Goal: Transaction & Acquisition: Purchase product/service

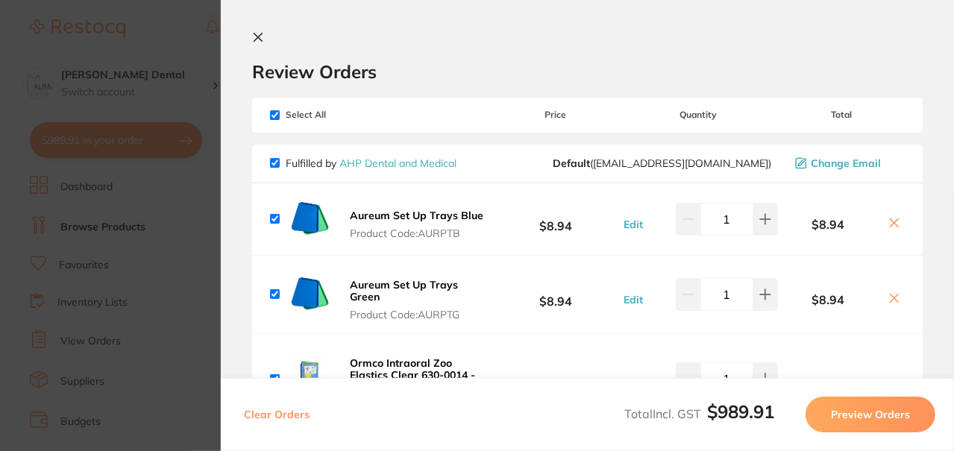
click at [258, 37] on icon at bounding box center [258, 38] width 8 height 8
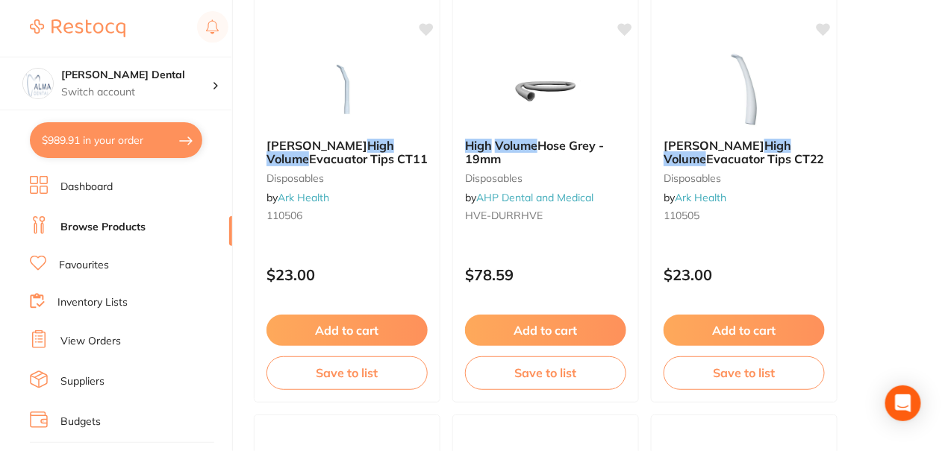
scroll to position [671, 0]
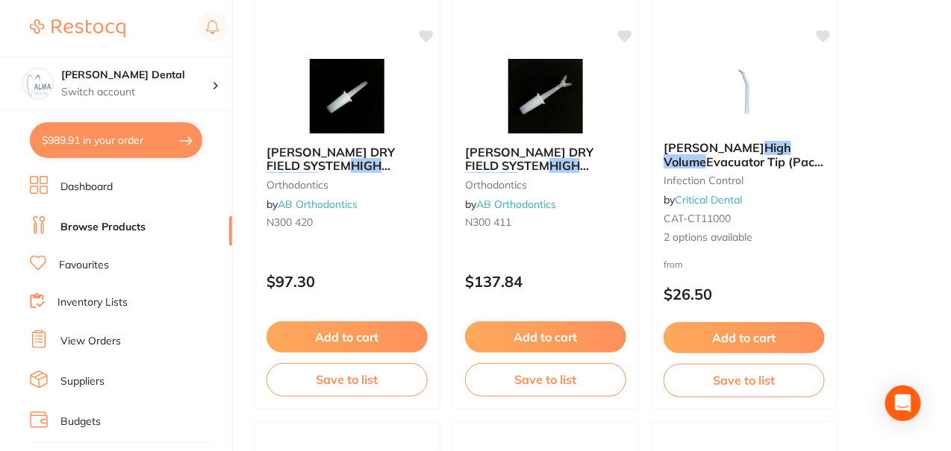
click at [111, 130] on button "$989.91 in your order" at bounding box center [116, 140] width 172 height 36
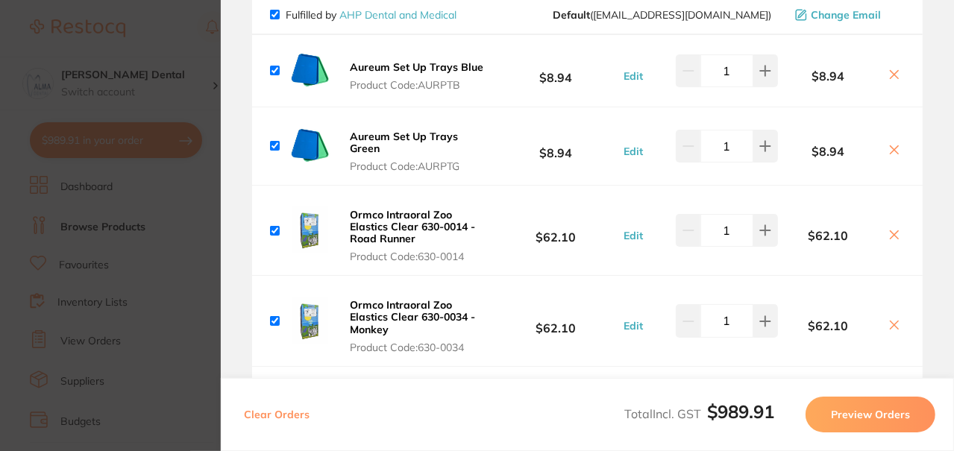
scroll to position [224, 0]
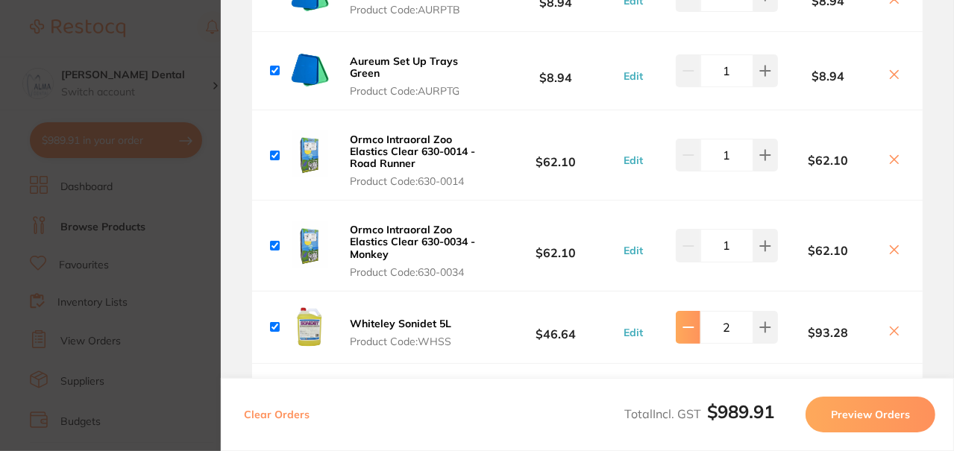
type input "1"
click at [893, 334] on icon at bounding box center [895, 331] width 12 height 12
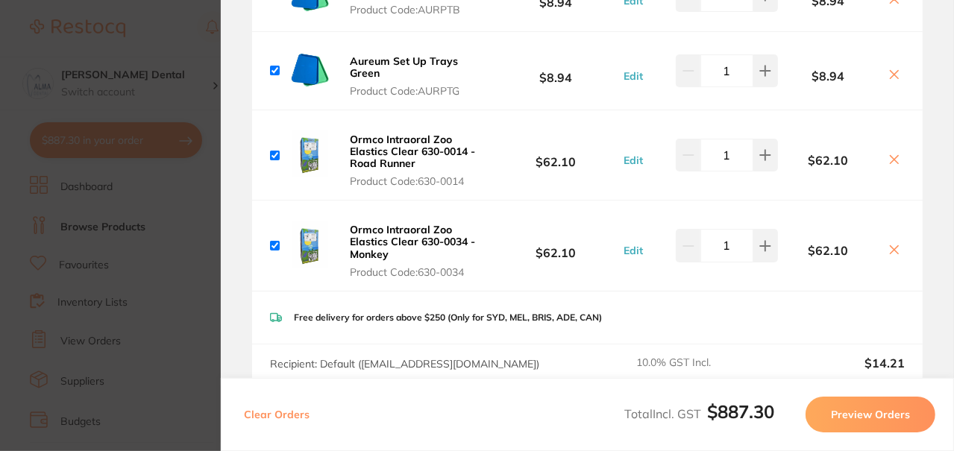
scroll to position [74, 0]
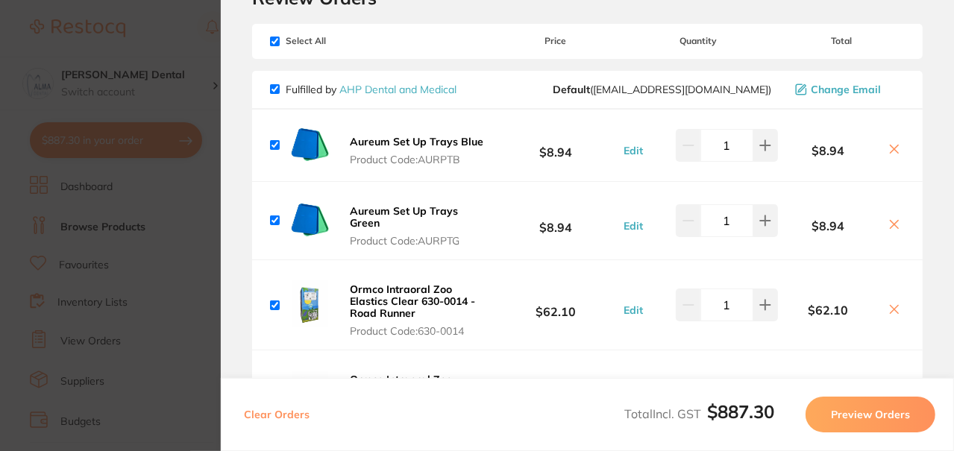
click at [898, 227] on button at bounding box center [894, 226] width 21 height 16
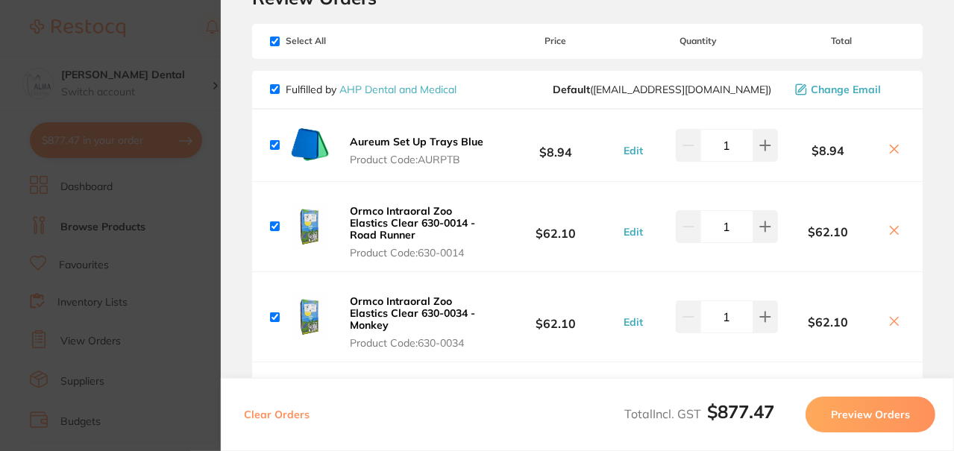
click at [891, 150] on icon at bounding box center [895, 150] width 8 height 8
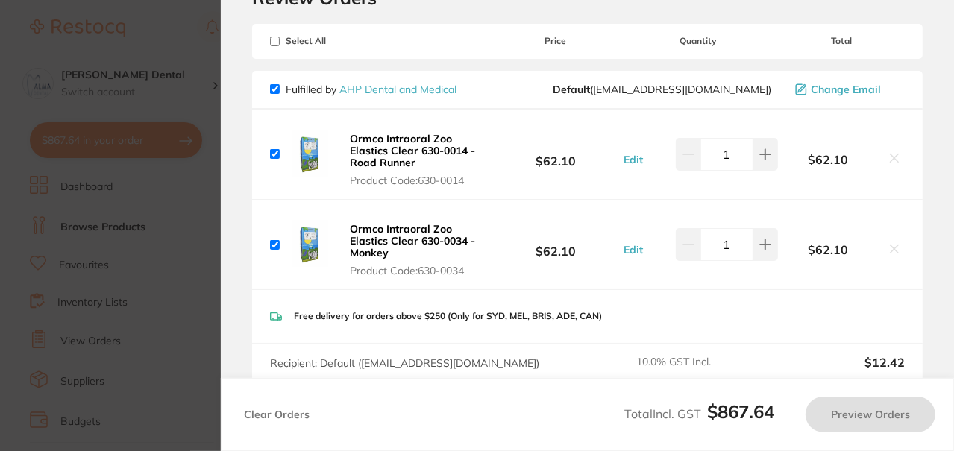
checkbox input "true"
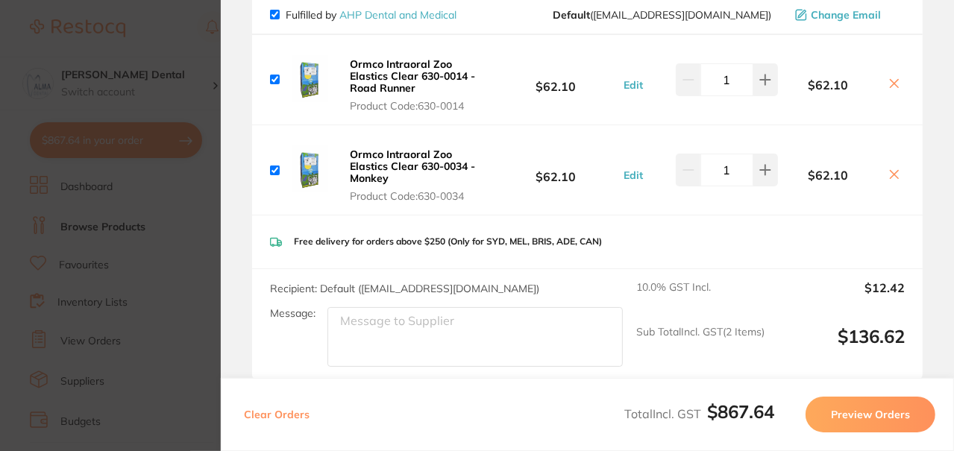
scroll to position [0, 0]
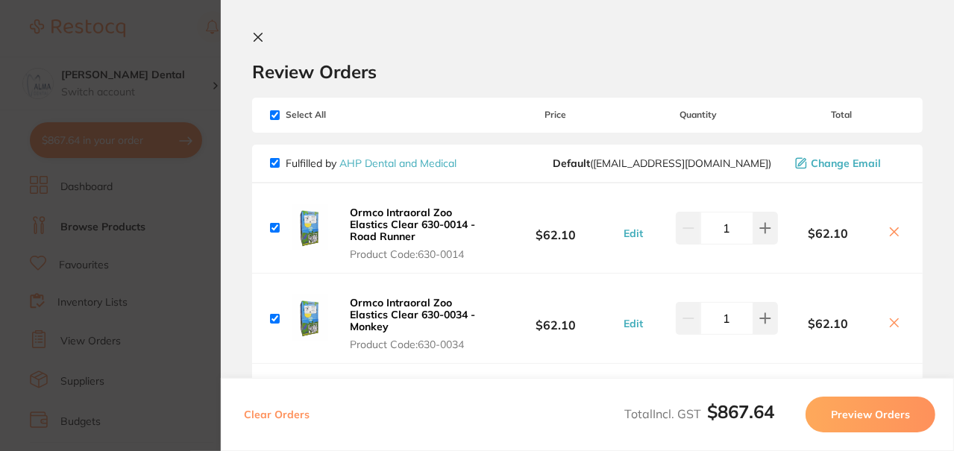
click at [258, 38] on icon at bounding box center [258, 38] width 8 height 8
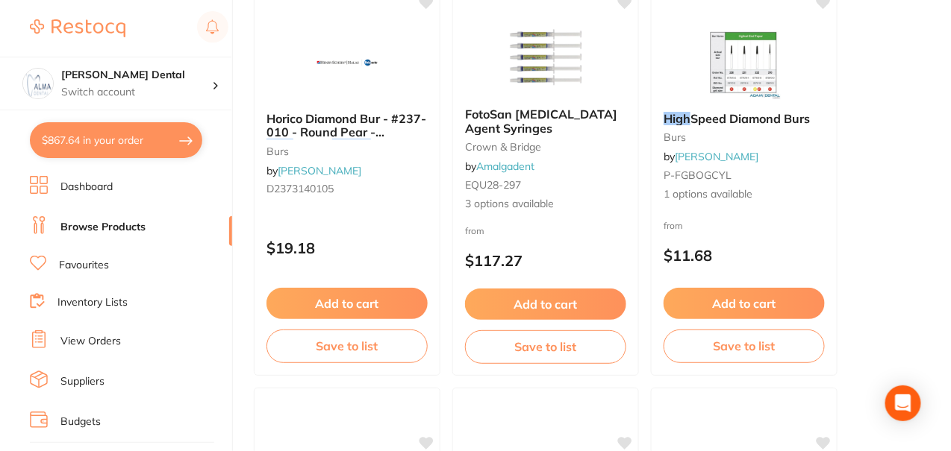
scroll to position [3208, 0]
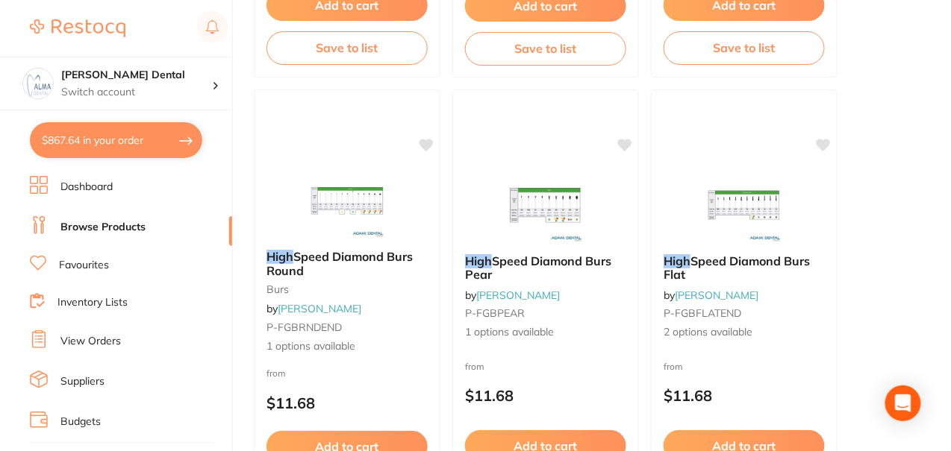
click at [142, 146] on button "$867.64 in your order" at bounding box center [116, 140] width 172 height 36
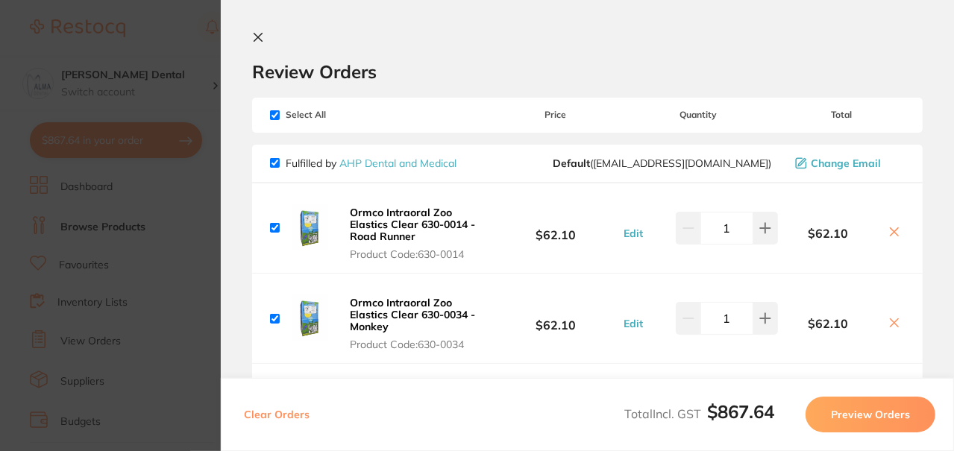
click at [257, 35] on icon at bounding box center [258, 37] width 12 height 12
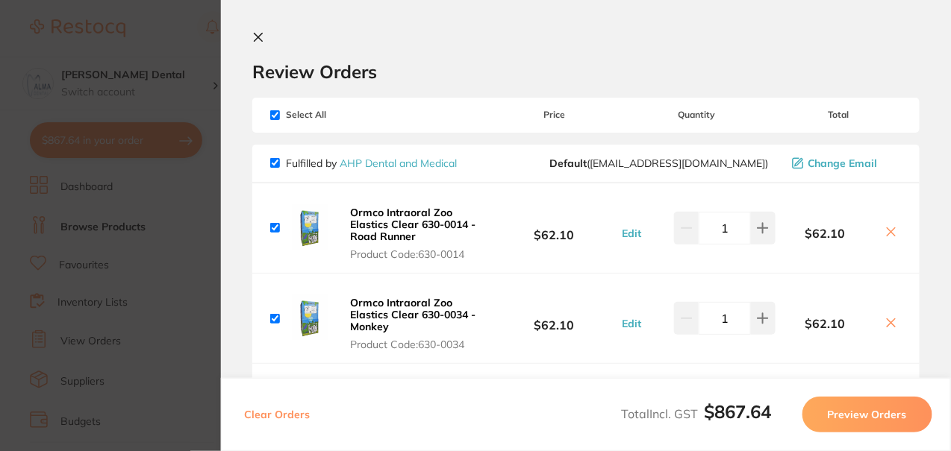
scroll to position [3208, 0]
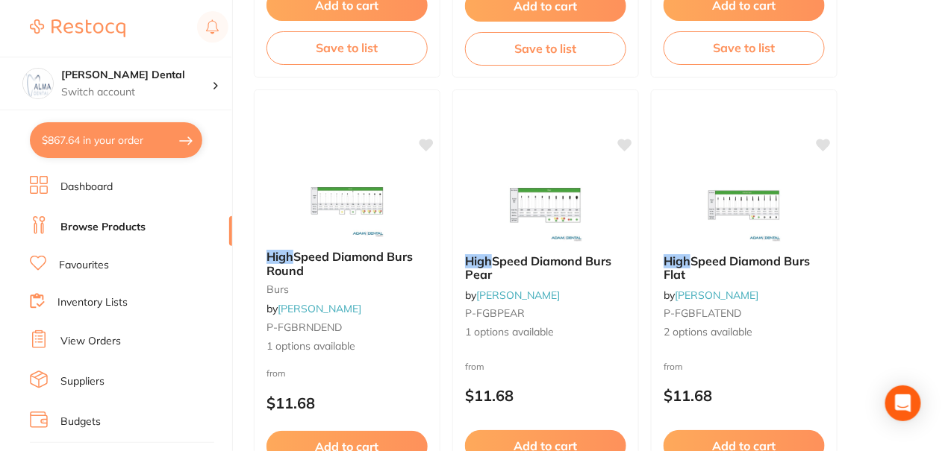
click at [104, 184] on link "Dashboard" at bounding box center [86, 187] width 52 height 15
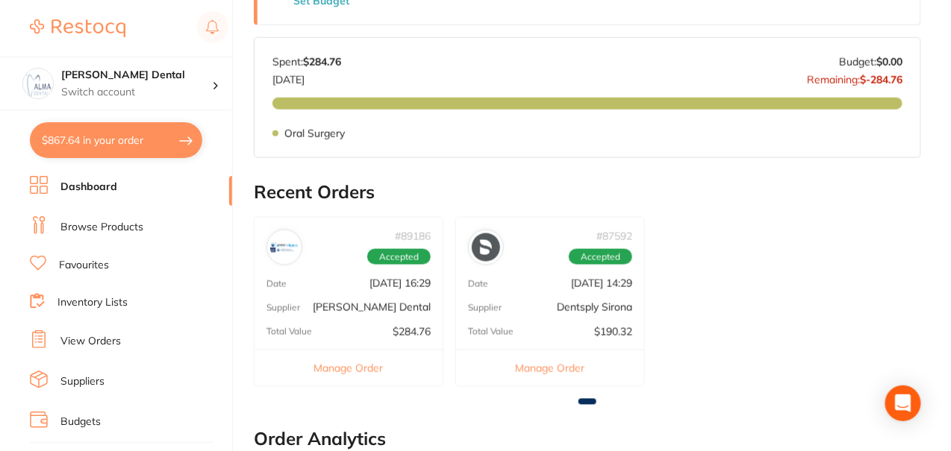
scroll to position [226, 0]
